Goal: Task Accomplishment & Management: Complete application form

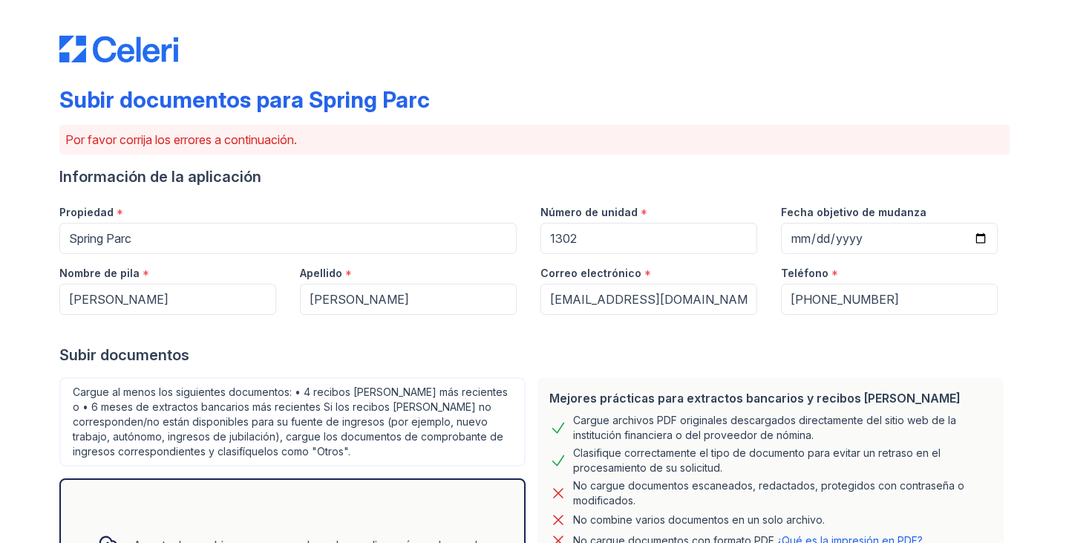
select select "bank_statement"
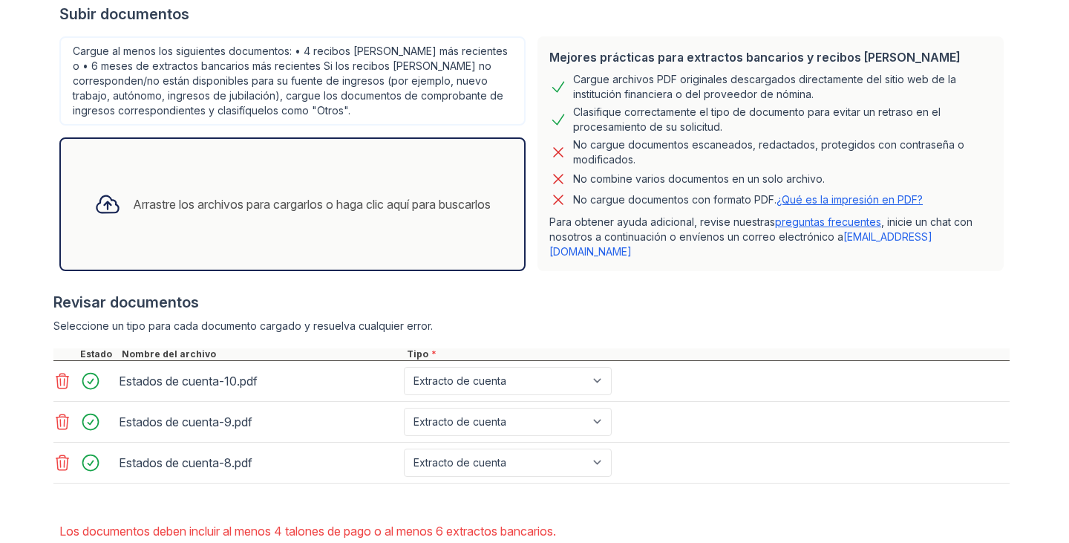
scroll to position [267, 0]
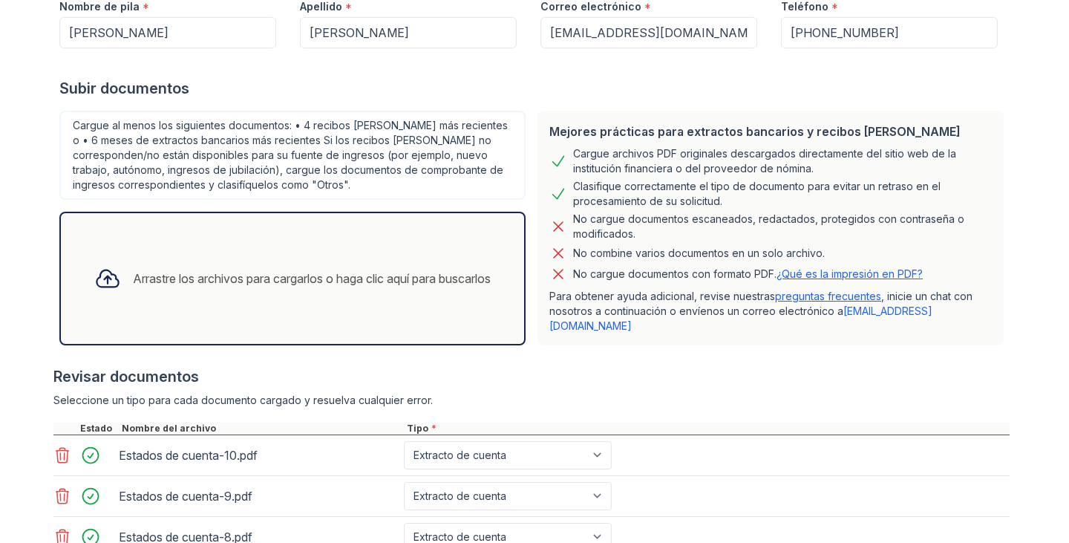
click at [368, 286] on div "Arrastre los archivos para cargarlos o haga clic aquí para buscarlos" at bounding box center [292, 278] width 420 height 50
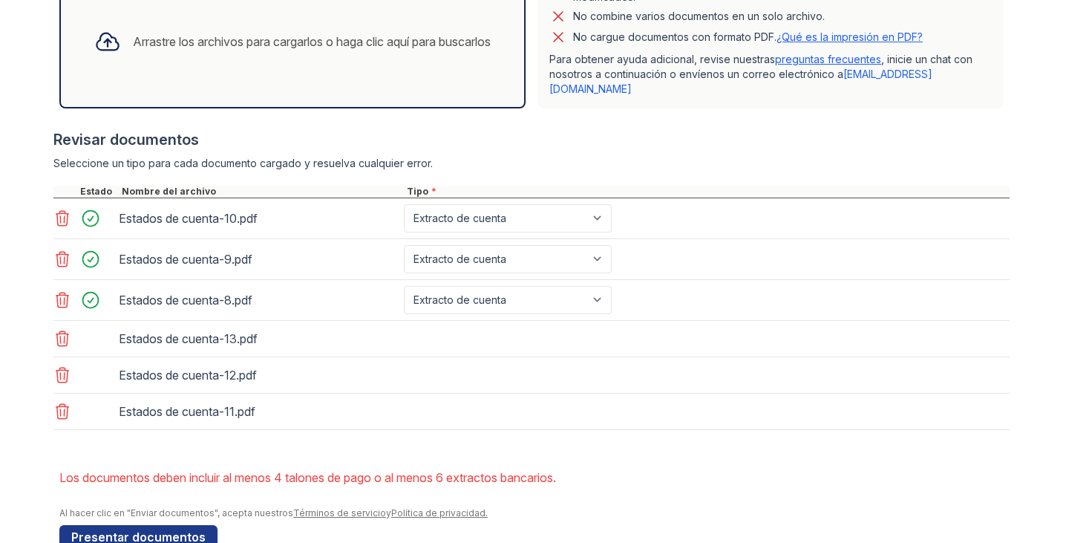
scroll to position [524, 0]
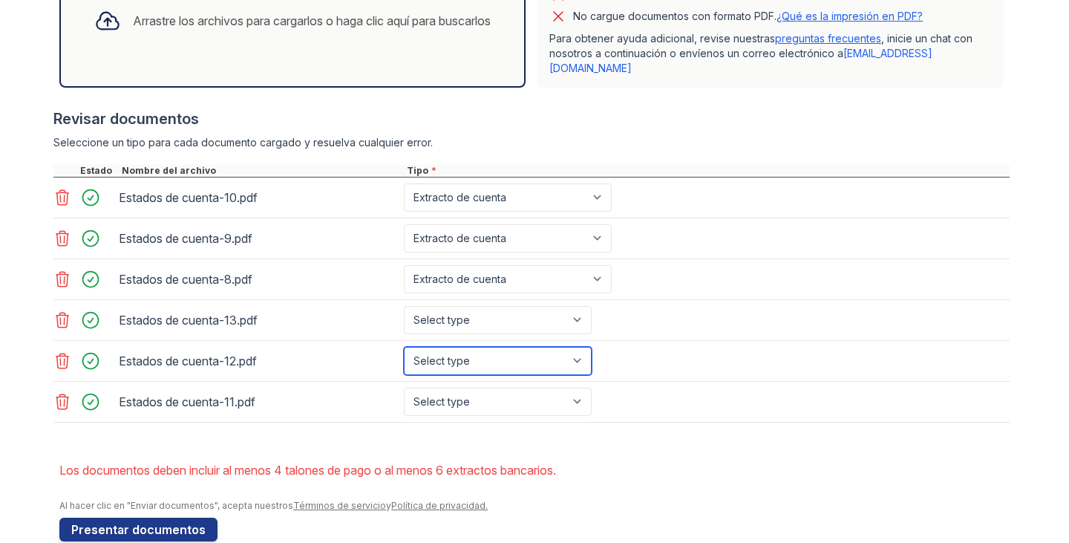
click at [520, 347] on select "Select type Paystub Bank Statement Offer Letter Tax Documents Benefit Award Let…" at bounding box center [498, 361] width 188 height 28
select select "bank_statement"
click at [404, 347] on select "Select type Paystub Bank Statement Offer Letter Tax Documents Benefit Award Let…" at bounding box center [498, 361] width 188 height 28
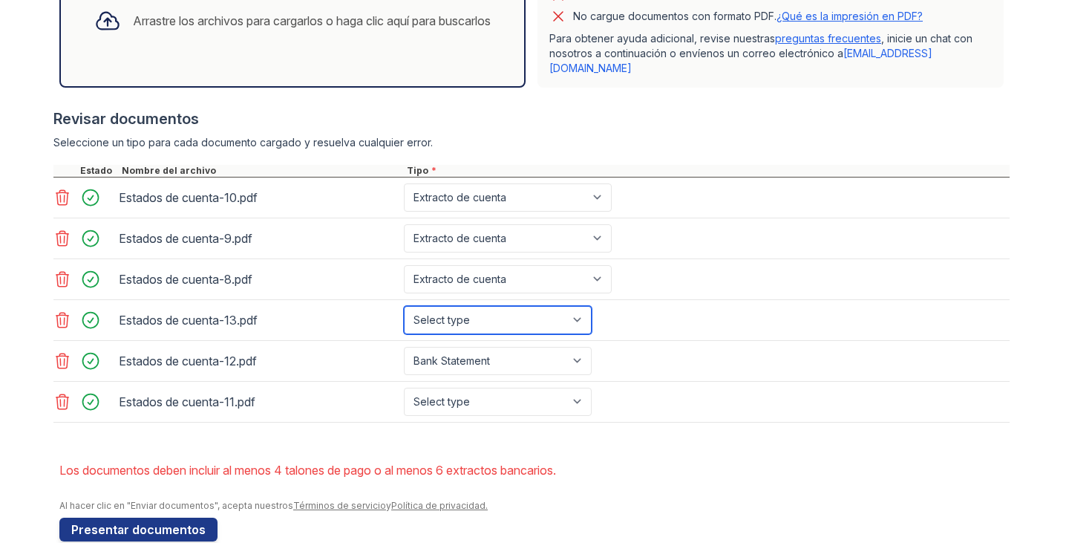
click at [500, 310] on select "Select type Paystub Bank Statement Offer Letter Tax Documents Benefit Award Let…" at bounding box center [498, 320] width 188 height 28
select select "bank_statement"
click at [404, 306] on select "Select type Paystub Bank Statement Offer Letter Tax Documents Benefit Award Let…" at bounding box center [498, 320] width 188 height 28
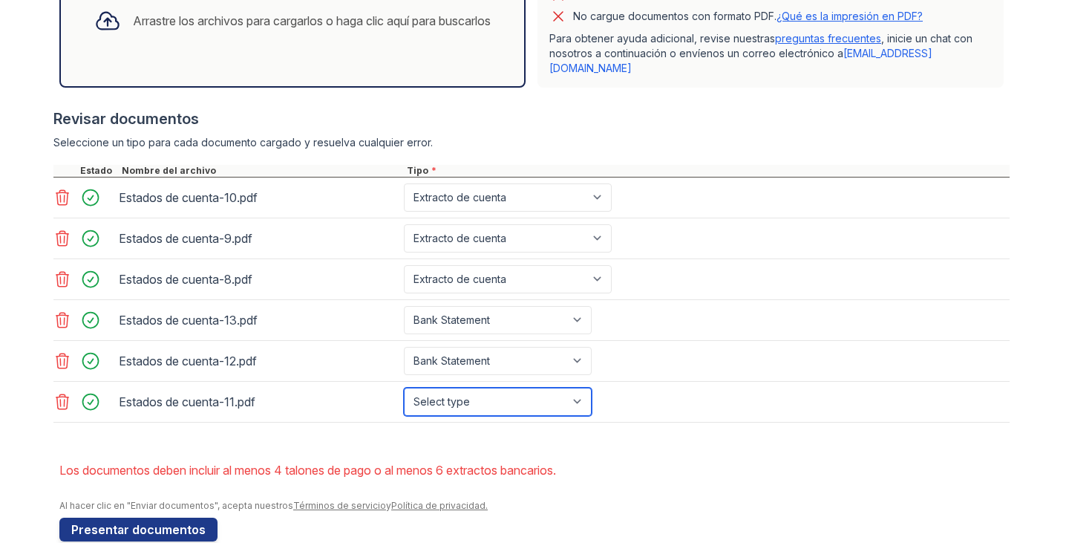
click at [462, 388] on select "Select type Paystub Bank Statement Offer Letter Tax Documents Benefit Award Let…" at bounding box center [498, 402] width 188 height 28
select select "bank_statement"
click at [404, 388] on select "Select type Paystub Bank Statement Offer Letter Tax Documents Benefit Award Let…" at bounding box center [498, 402] width 188 height 28
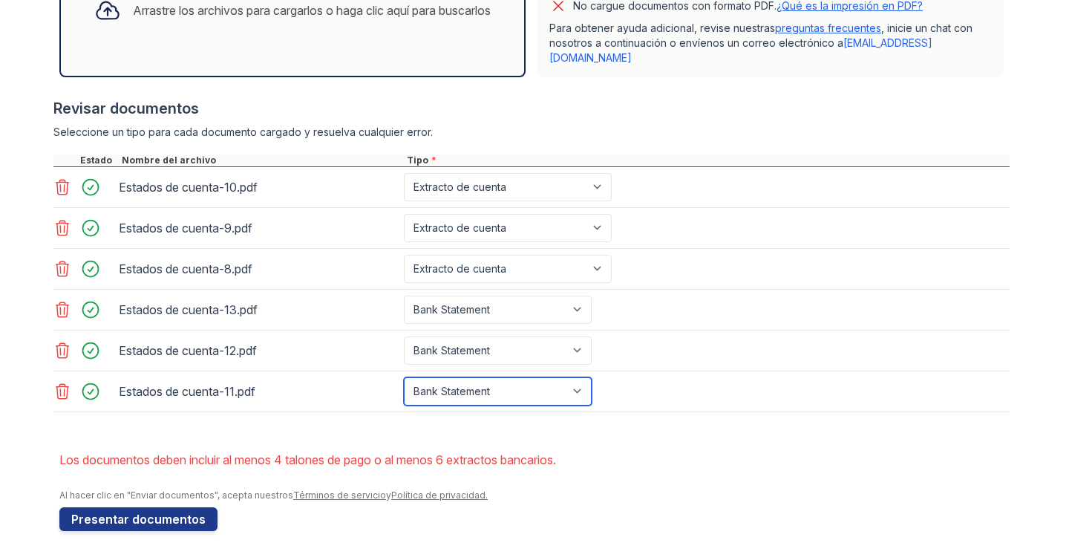
scroll to position [538, 0]
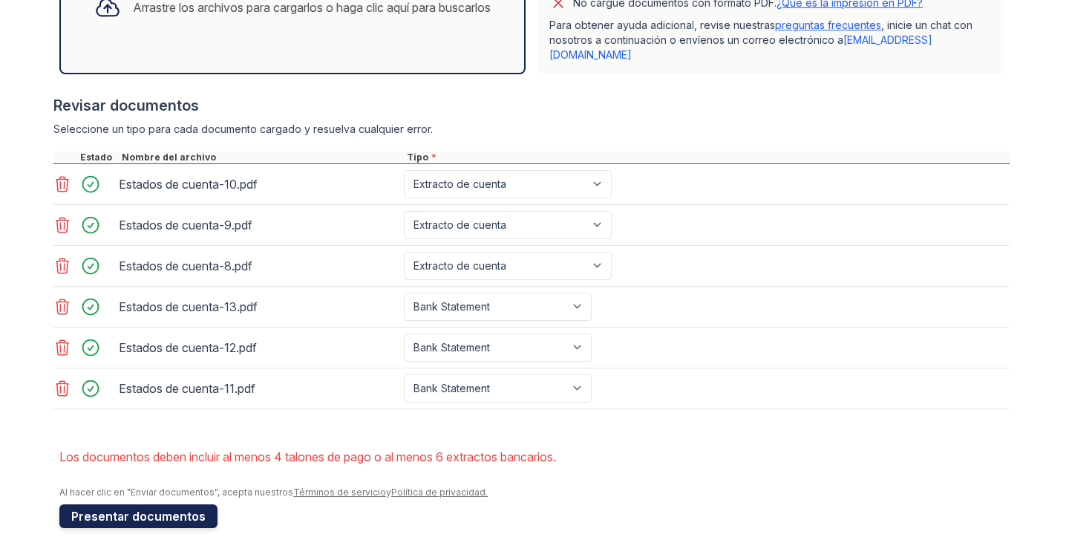
click at [156, 509] on font "Presentar documentos" at bounding box center [138, 516] width 134 height 15
